Goal: Task Accomplishment & Management: Complete application form

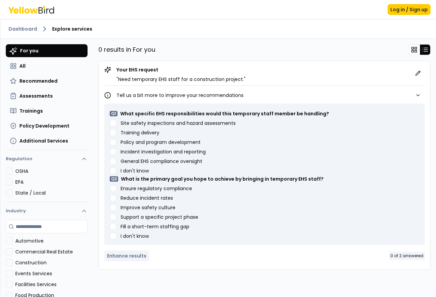
click at [110, 124] on assessments "Site safety inspections and hazard assessments" at bounding box center [113, 123] width 7 height 7
click at [110, 189] on compliance "Ensure regulatory compliance" at bounding box center [113, 188] width 7 height 7
click at [116, 257] on button "Enhance results" at bounding box center [126, 256] width 45 height 11
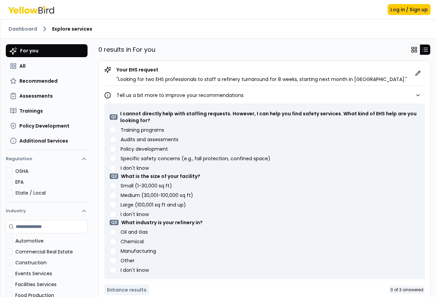
click at [110, 128] on div "Training programs" at bounding box center [264, 130] width 309 height 7
click at [110, 130] on programs "Training programs" at bounding box center [113, 130] width 7 height 7
click at [110, 187] on ft\) "Small (1-30,000 sq ft)" at bounding box center [113, 185] width 7 height 7
click at [110, 231] on Gas "Oil and Gas" at bounding box center [113, 232] width 7 height 7
click at [129, 291] on button "Enhance results" at bounding box center [126, 290] width 45 height 11
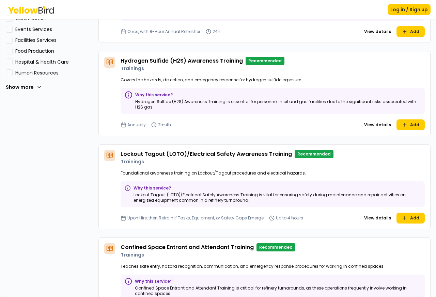
scroll to position [245, 0]
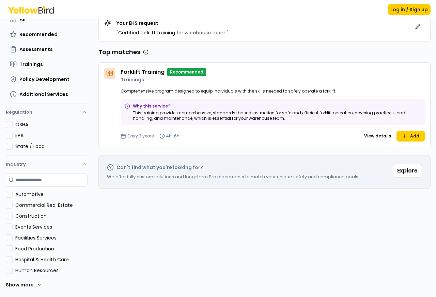
scroll to position [46, 0]
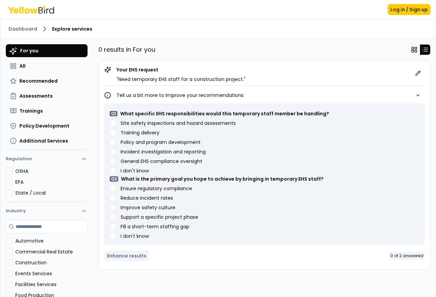
click at [110, 124] on assessments "Site safety inspections and hazard assessments" at bounding box center [113, 123] width 7 height 7
click at [110, 189] on div "Ensure regulatory compliance" at bounding box center [264, 188] width 309 height 7
click at [110, 189] on compliance "Ensure regulatory compliance" at bounding box center [113, 188] width 7 height 7
click at [130, 256] on button "Enhance results" at bounding box center [126, 256] width 45 height 11
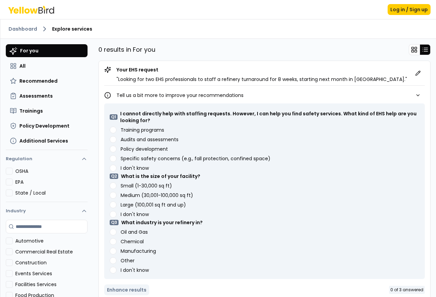
click at [110, 130] on programs "Training programs" at bounding box center [113, 130] width 7 height 7
click at [109, 187] on div "Q 1 I cannot directly help with staffing requests. However, I can help you find…" at bounding box center [264, 191] width 320 height 176
click at [110, 232] on Gas "Oil and Gas" at bounding box center [113, 232] width 7 height 7
click at [110, 187] on ft\) "Small (1-30,000 sq ft)" at bounding box center [113, 185] width 7 height 7
click at [130, 291] on button "Enhance results" at bounding box center [126, 290] width 45 height 11
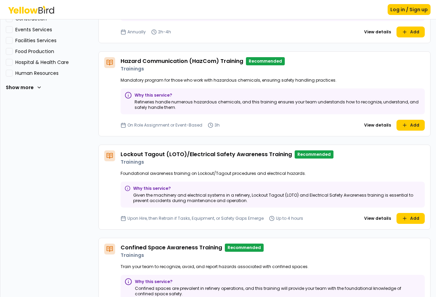
scroll to position [245, 0]
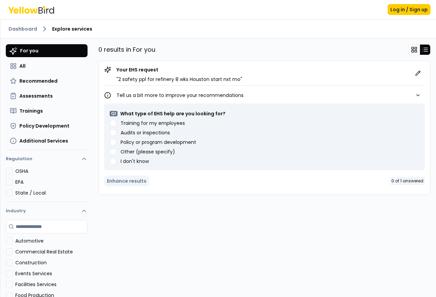
click at [110, 134] on inspections "Audits or inspections" at bounding box center [113, 132] width 7 height 7
click at [128, 181] on button "Enhance results" at bounding box center [126, 181] width 45 height 11
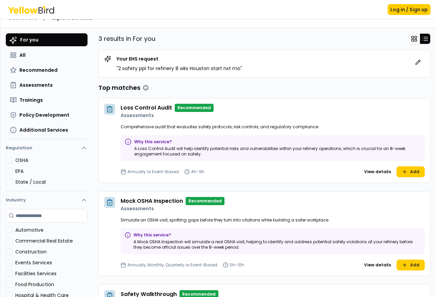
scroll to position [133, 0]
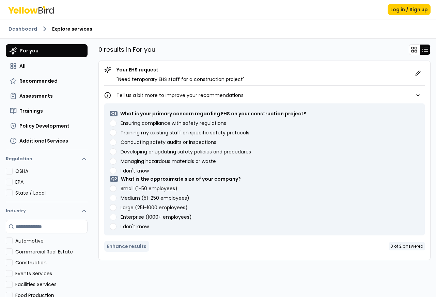
click at [108, 124] on div "Q 1 What is your primary concern regarding EHS on your construction project? En…" at bounding box center [264, 169] width 320 height 132
click at [110, 189] on div "Small (1-50 employees)" at bounding box center [264, 188] width 309 height 7
click at [124, 245] on div "Enhance results 0 of 2 answered" at bounding box center [264, 246] width 320 height 16
click at [109, 124] on div "Q 1 What is your primary concern regarding EHS on your construction project? En…" at bounding box center [264, 169] width 320 height 132
click at [110, 189] on employees\) "Small (1-50 employees)" at bounding box center [113, 188] width 7 height 7
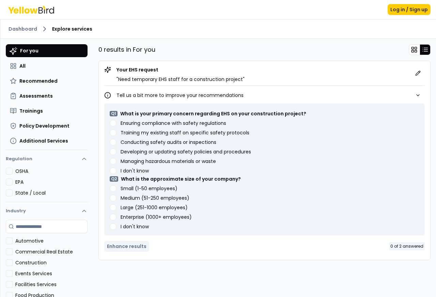
click at [125, 246] on div "Enhance results 0 of 2 answered" at bounding box center [264, 246] width 320 height 16
click at [110, 123] on div "Ensuring compliance with safety regulations" at bounding box center [264, 123] width 309 height 7
click at [109, 123] on div "Q 1 What is your primary concern regarding EHS on your construction project? En…" at bounding box center [264, 169] width 320 height 132
click at [141, 124] on label "Ensuring compliance with safety regulations" at bounding box center [174, 123] width 106 height 5
click at [116, 124] on regulations "Ensuring compliance with safety regulations" at bounding box center [113, 123] width 7 height 7
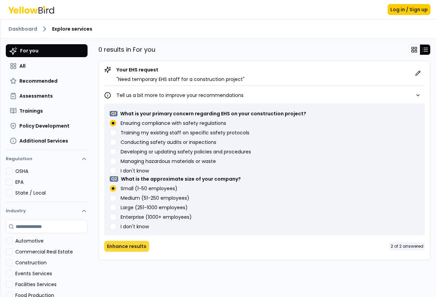
click at [129, 247] on button "Enhance results" at bounding box center [126, 246] width 45 height 11
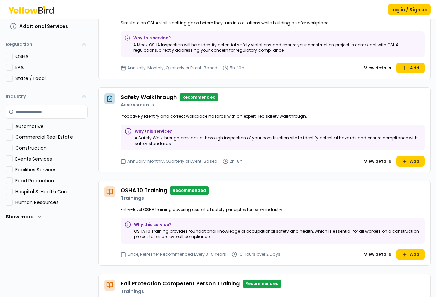
scroll to position [34, 0]
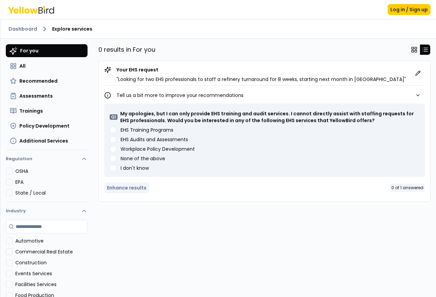
click at [109, 131] on div "Q 1 My apologies, but I can only provide EHS training and audit services. I can…" at bounding box center [264, 140] width 320 height 74
click at [137, 131] on label "EHS Training Programs" at bounding box center [147, 130] width 53 height 5
click at [116, 131] on Programs "EHS Training Programs" at bounding box center [113, 130] width 7 height 7
click at [130, 189] on button "Enhance results" at bounding box center [126, 187] width 45 height 11
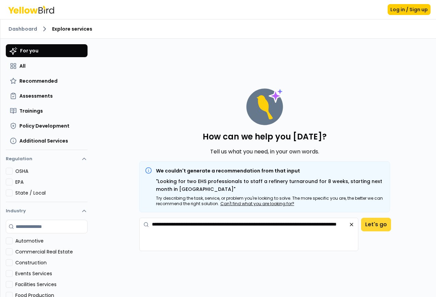
click at [371, 226] on button "Let's go" at bounding box center [376, 225] width 30 height 14
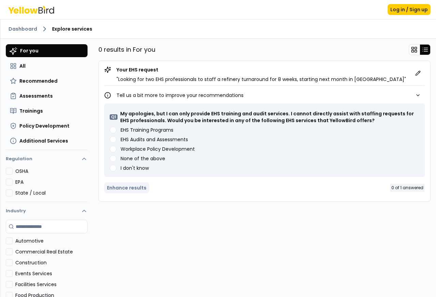
click at [135, 131] on label "EHS Training Programs" at bounding box center [147, 130] width 53 height 5
click at [116, 131] on Programs "EHS Training Programs" at bounding box center [113, 130] width 7 height 7
click at [128, 189] on button "Enhance results" at bounding box center [126, 187] width 45 height 11
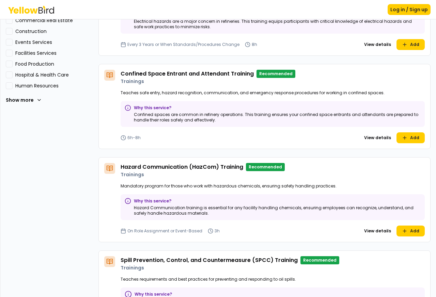
scroll to position [320, 0]
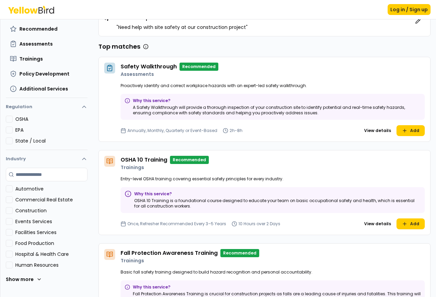
scroll to position [133, 0]
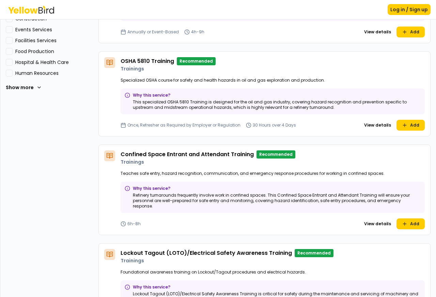
scroll to position [245, 0]
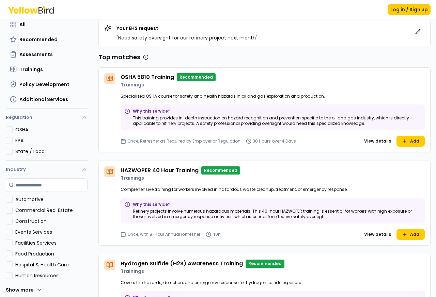
scroll to position [245, 0]
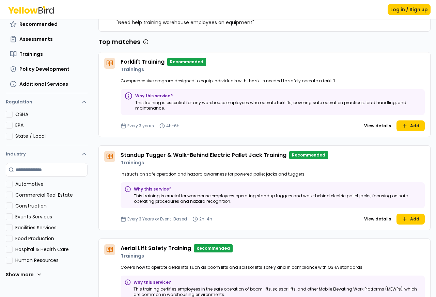
scroll to position [227, 0]
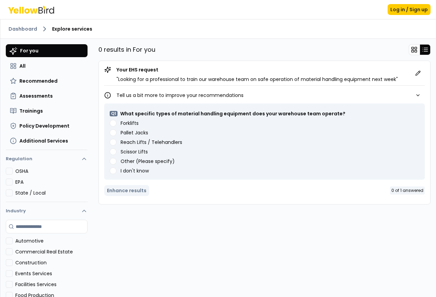
click at [116, 124] on button "Forklifts" at bounding box center [113, 123] width 7 height 7
click at [119, 122] on div "Forklifts" at bounding box center [264, 123] width 309 height 7
click at [124, 193] on button "Enhance results" at bounding box center [126, 190] width 45 height 11
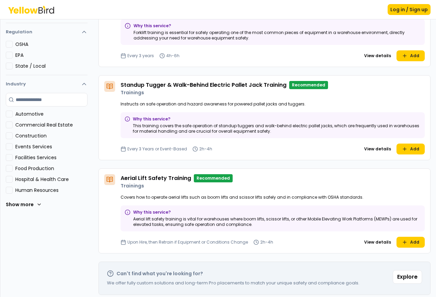
scroll to position [133, 0]
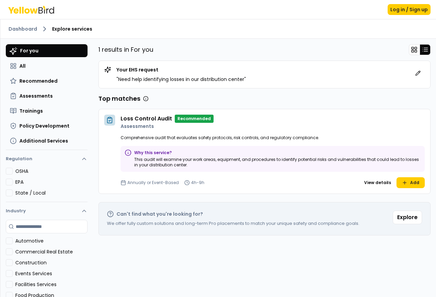
click at [159, 170] on div "Why this service? This audit will examine your work areas, equipment, and proce…" at bounding box center [273, 159] width 304 height 26
click at [371, 169] on div "Why this service? This audit will examine your work areas, equipment, and proce…" at bounding box center [273, 159] width 304 height 26
click at [411, 79] on button at bounding box center [418, 73] width 14 height 14
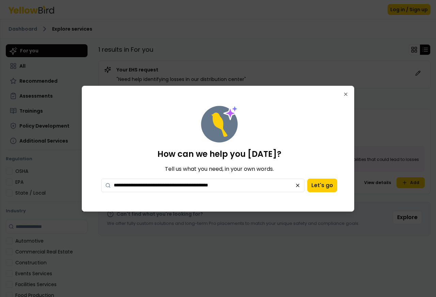
click at [133, 187] on textarea "**********" at bounding box center [202, 186] width 203 height 14
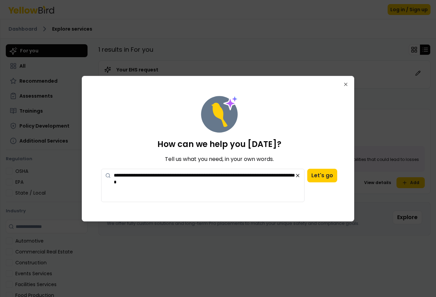
type textarea "**********"
click at [319, 187] on div "**********" at bounding box center [219, 185] width 236 height 33
click at [318, 175] on button "Let's go" at bounding box center [322, 176] width 30 height 14
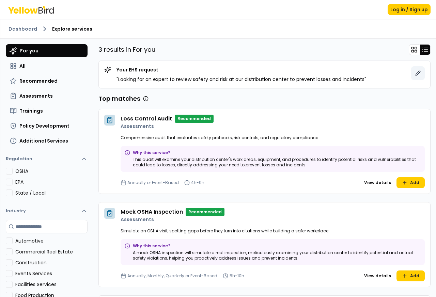
click at [415, 75] on icon at bounding box center [417, 72] width 5 height 5
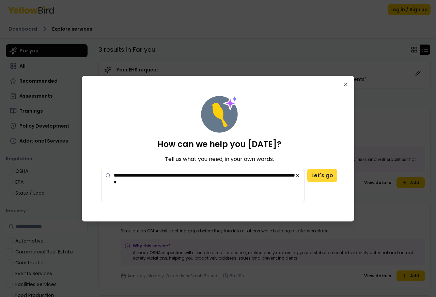
click at [320, 175] on button "Let's go" at bounding box center [322, 176] width 30 height 14
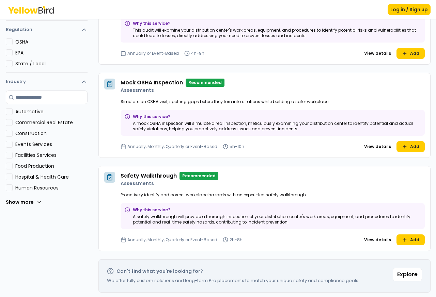
scroll to position [133, 0]
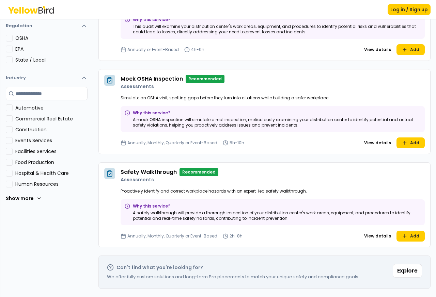
click at [412, 75] on div "Mock OSHA Inspection Recommended" at bounding box center [273, 79] width 304 height 8
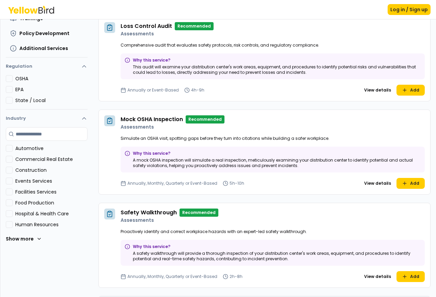
scroll to position [0, 0]
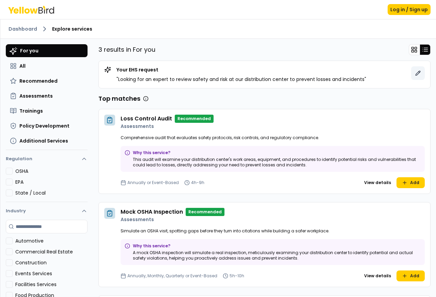
click at [415, 75] on icon at bounding box center [417, 73] width 4 height 4
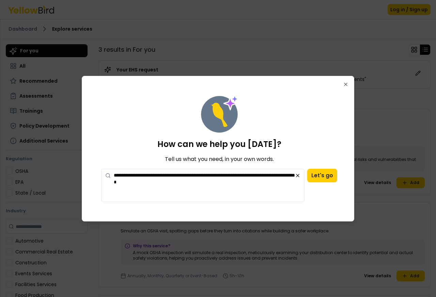
click at [145, 175] on textarea "**********" at bounding box center [202, 185] width 203 height 33
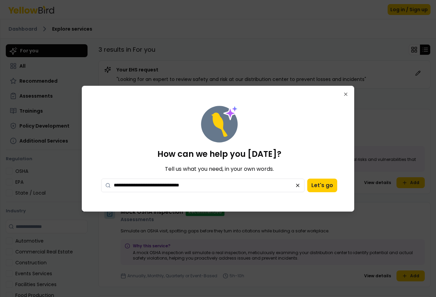
type textarea "**********"
click at [318, 175] on div "**********" at bounding box center [219, 148] width 258 height 109
click at [318, 187] on button "Let's go" at bounding box center [322, 186] width 30 height 14
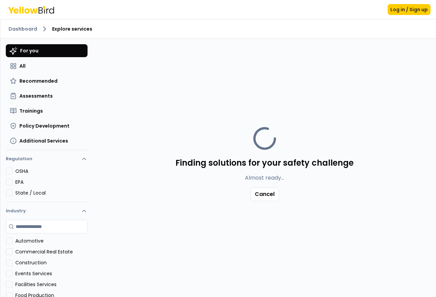
click at [412, 75] on div "Finding solutions for your safety challenge Almost ready... Cancel" at bounding box center [264, 163] width 332 height 238
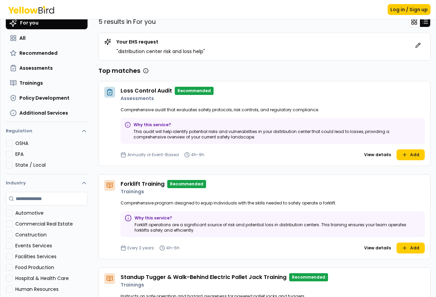
scroll to position [245, 0]
